Goal: Find contact information: Find contact information

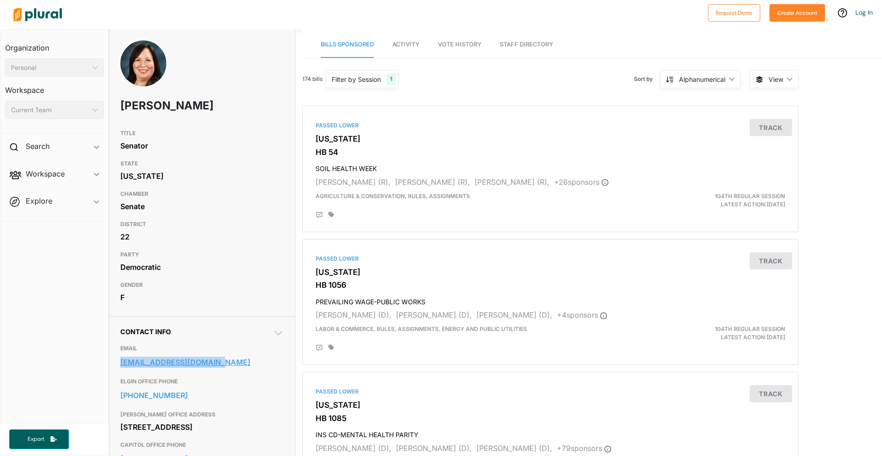
copy link "senatorcastro@gmail.com"
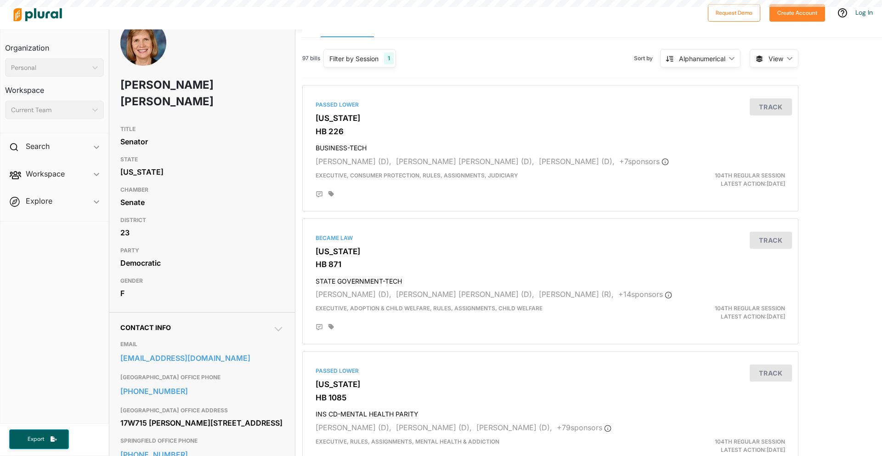
scroll to position [23, 0]
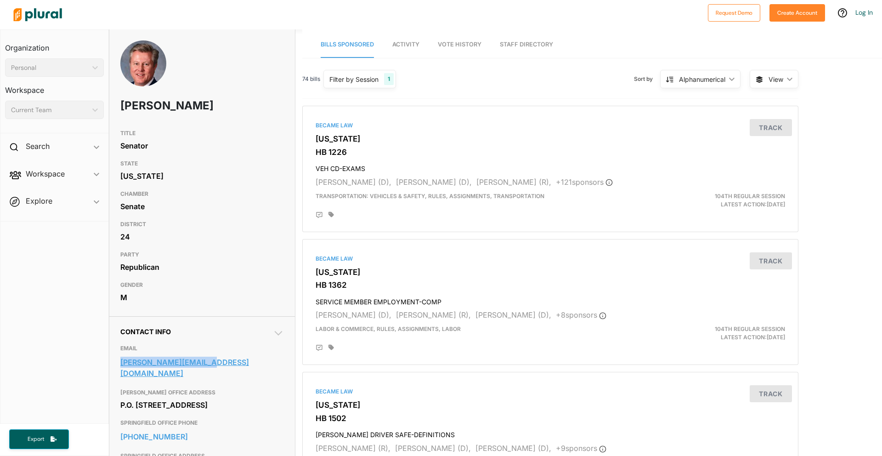
copy link "lewis@ilsenategop.org"
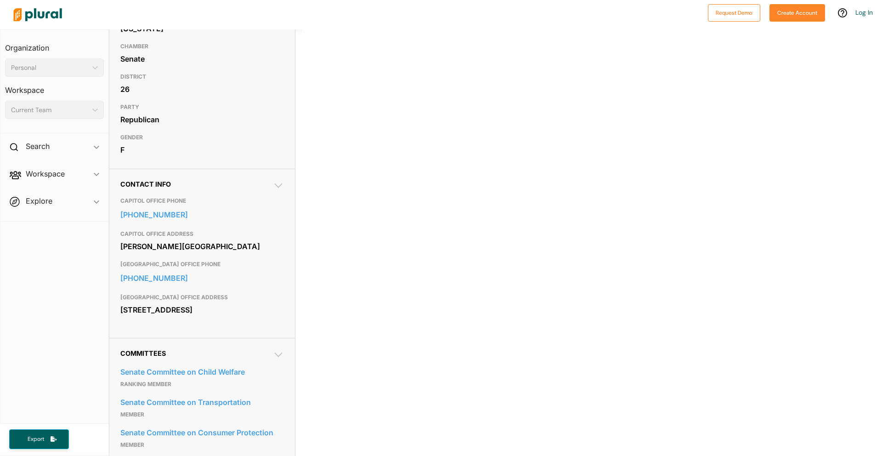
scroll to position [169, 0]
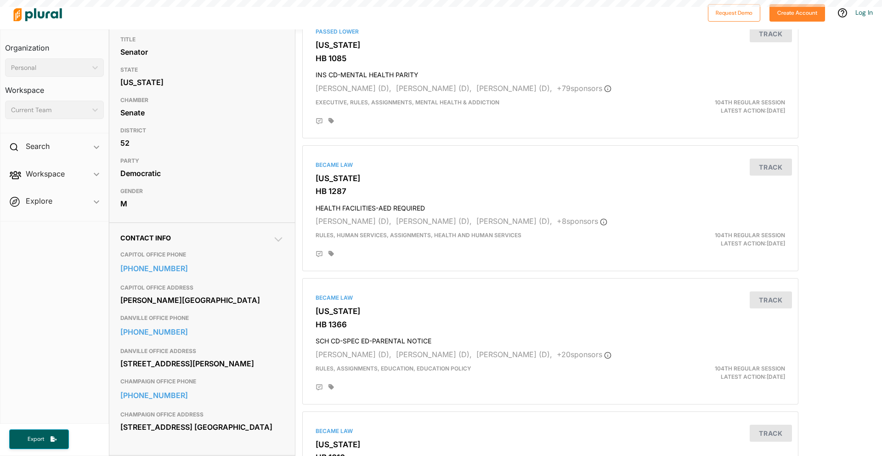
scroll to position [121, 0]
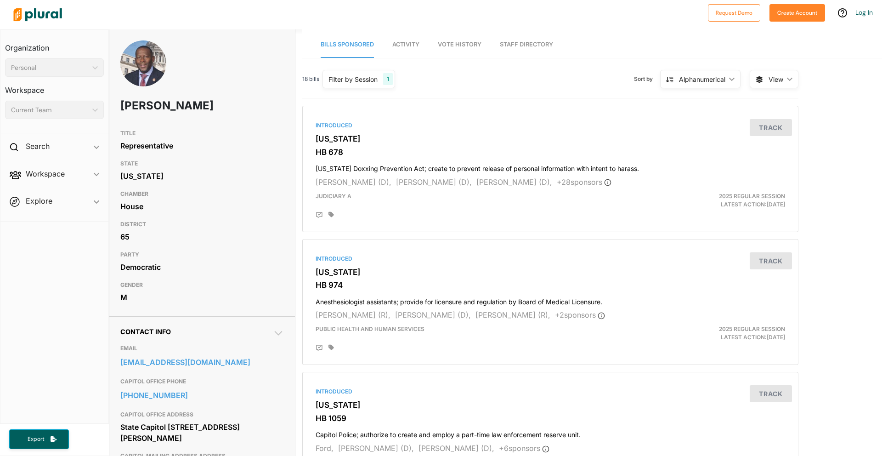
click at [230, 130] on h3 "TITLE" at bounding box center [202, 133] width 164 height 11
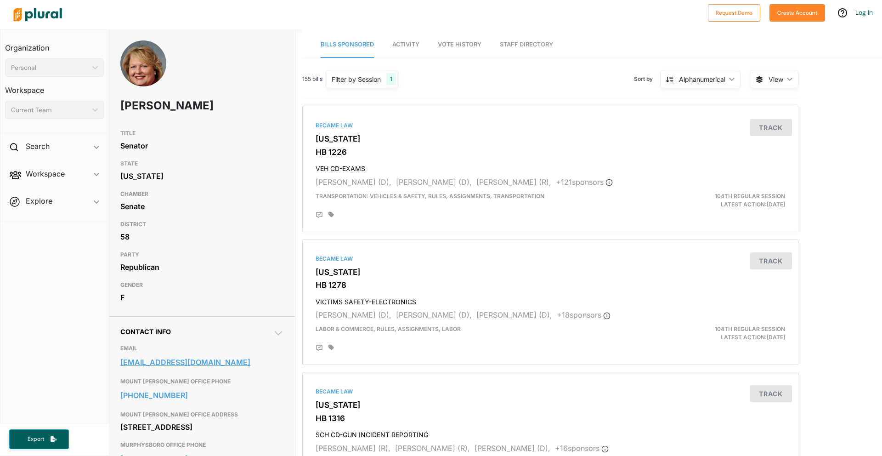
copy link "[EMAIL_ADDRESS][DOMAIN_NAME]"
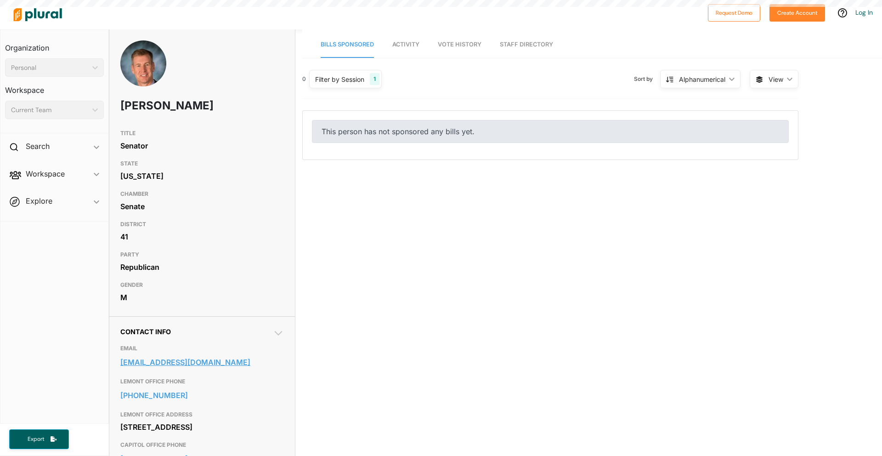
click at [187, 361] on link "[EMAIL_ADDRESS][DOMAIN_NAME]" at bounding box center [202, 362] width 164 height 14
